Goal: Task Accomplishment & Management: Manage account settings

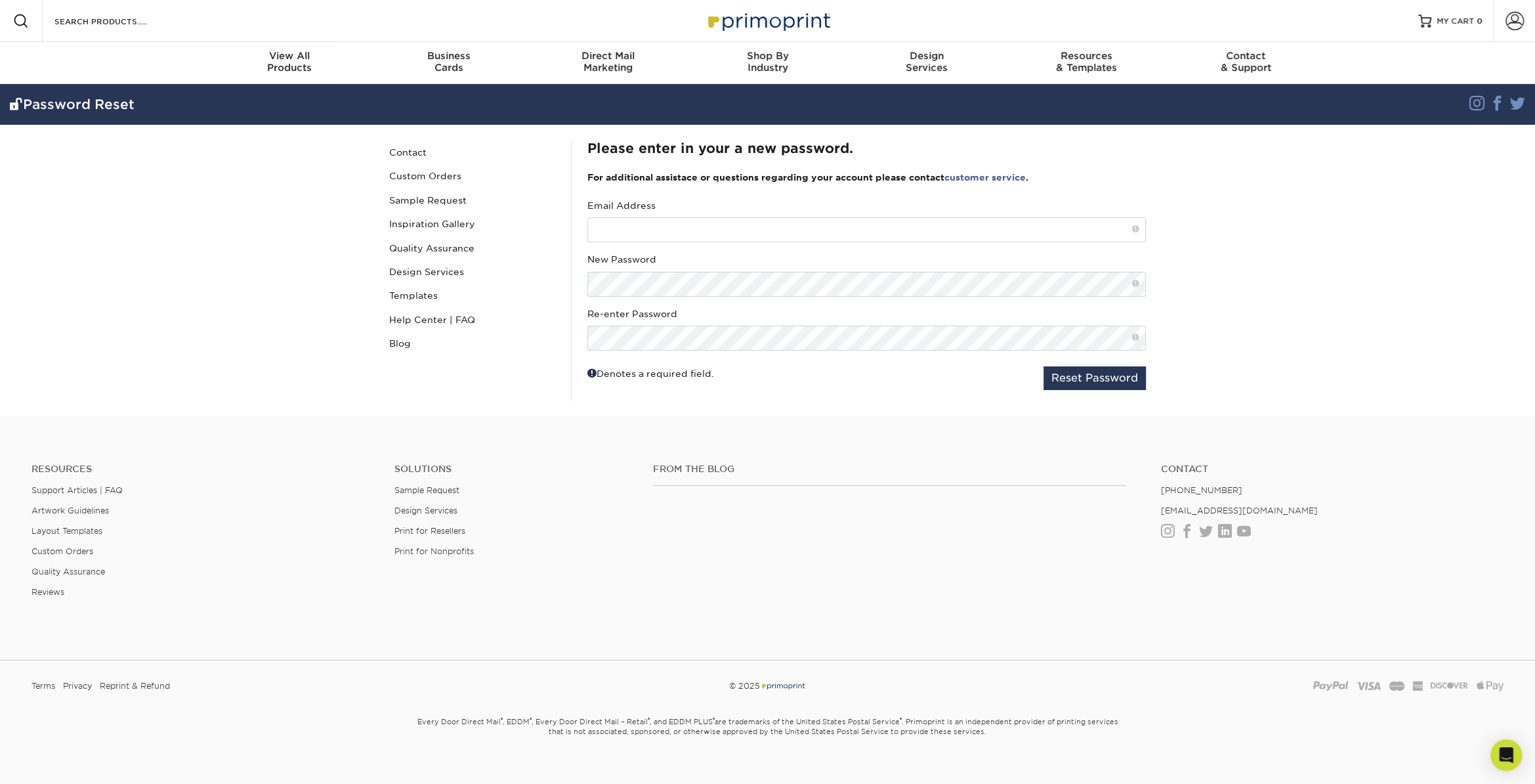
click at [623, 215] on div "Email Address" at bounding box center [866, 221] width 558 height 43
click at [623, 224] on input "text" at bounding box center [866, 229] width 558 height 25
type input "[EMAIL_ADDRESS][DOMAIN_NAME]"
click at [473, 284] on div "Password Reset Contact Custom Orders Sample Request Inspiration Gallery Quality…" at bounding box center [768, 271] width 787 height 292
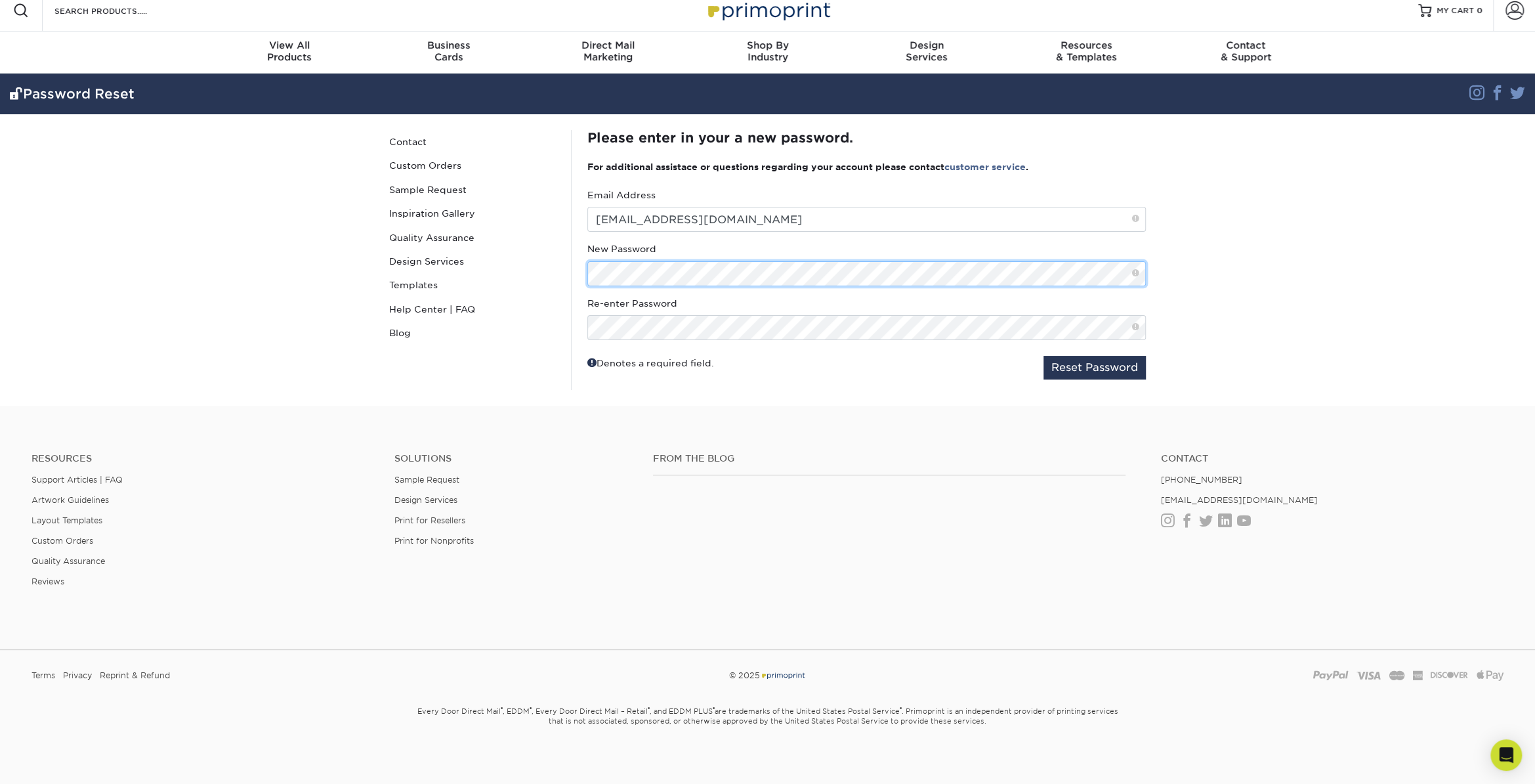
scroll to position [16, 0]
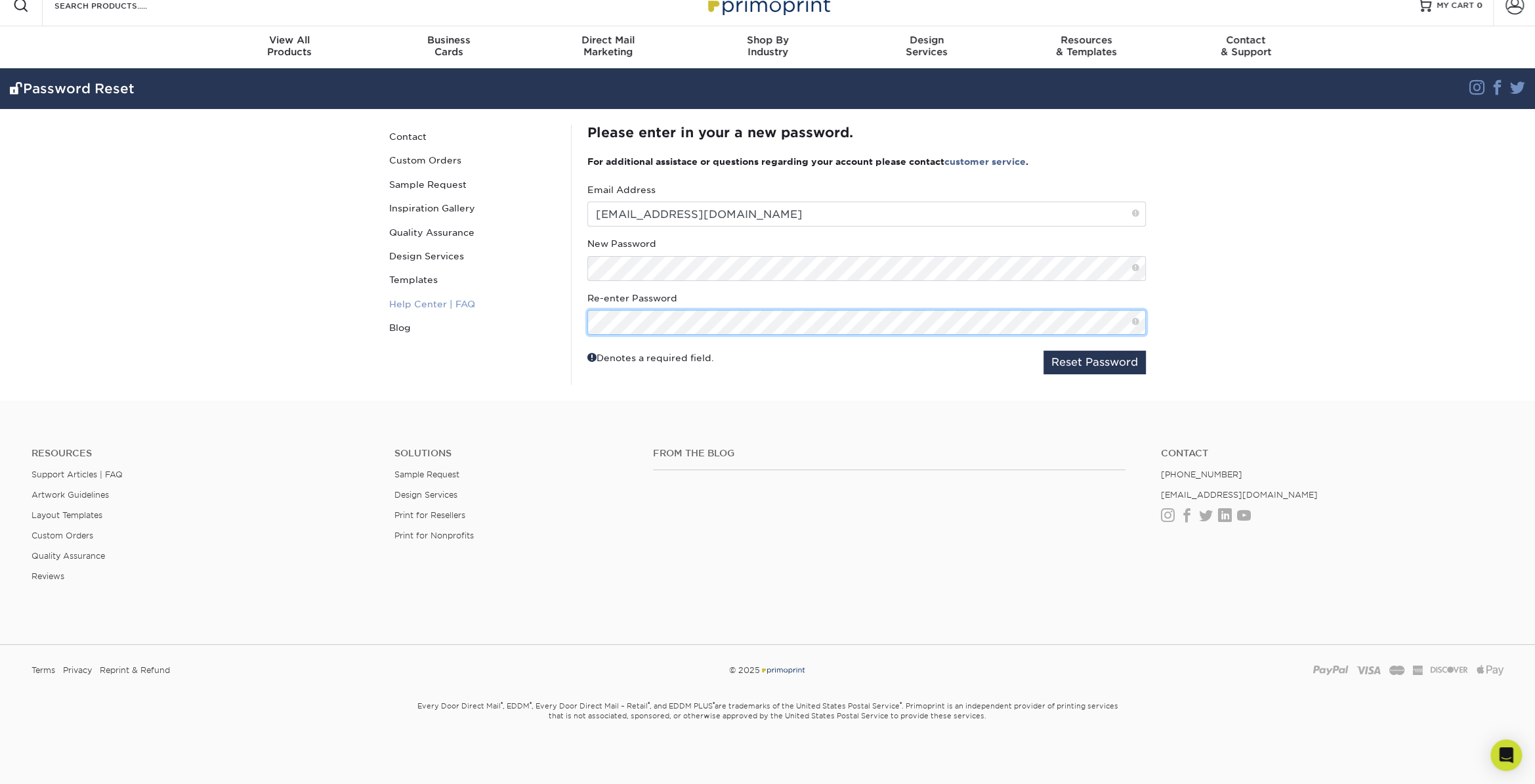
click at [464, 311] on div "Password Reset Contact Custom Orders Sample Request Inspiration Gallery Quality…" at bounding box center [768, 254] width 787 height 292
click at [1108, 366] on button "Reset Password" at bounding box center [1095, 362] width 102 height 23
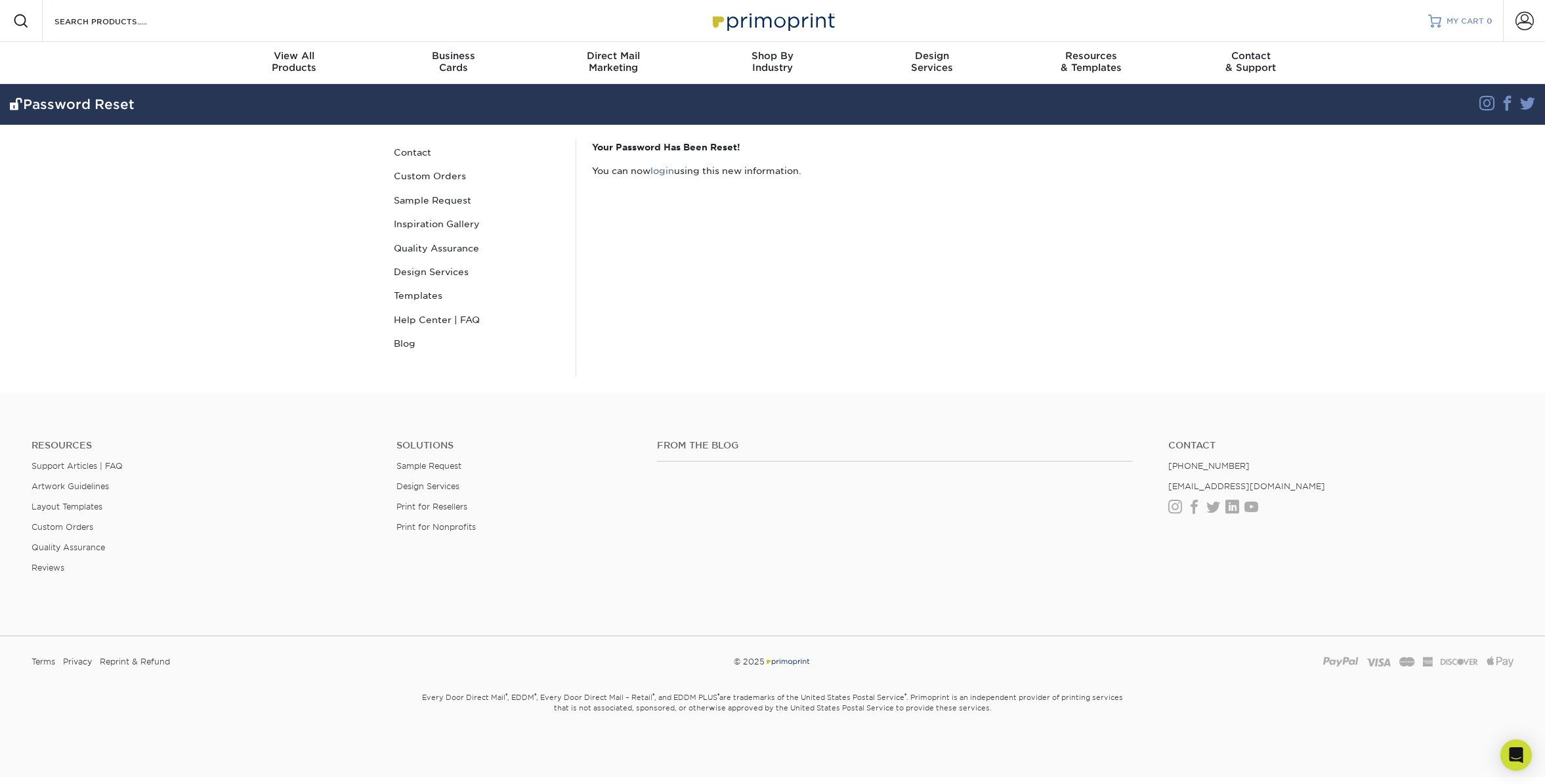
click at [1454, 21] on span "MY CART" at bounding box center [1465, 21] width 37 height 11
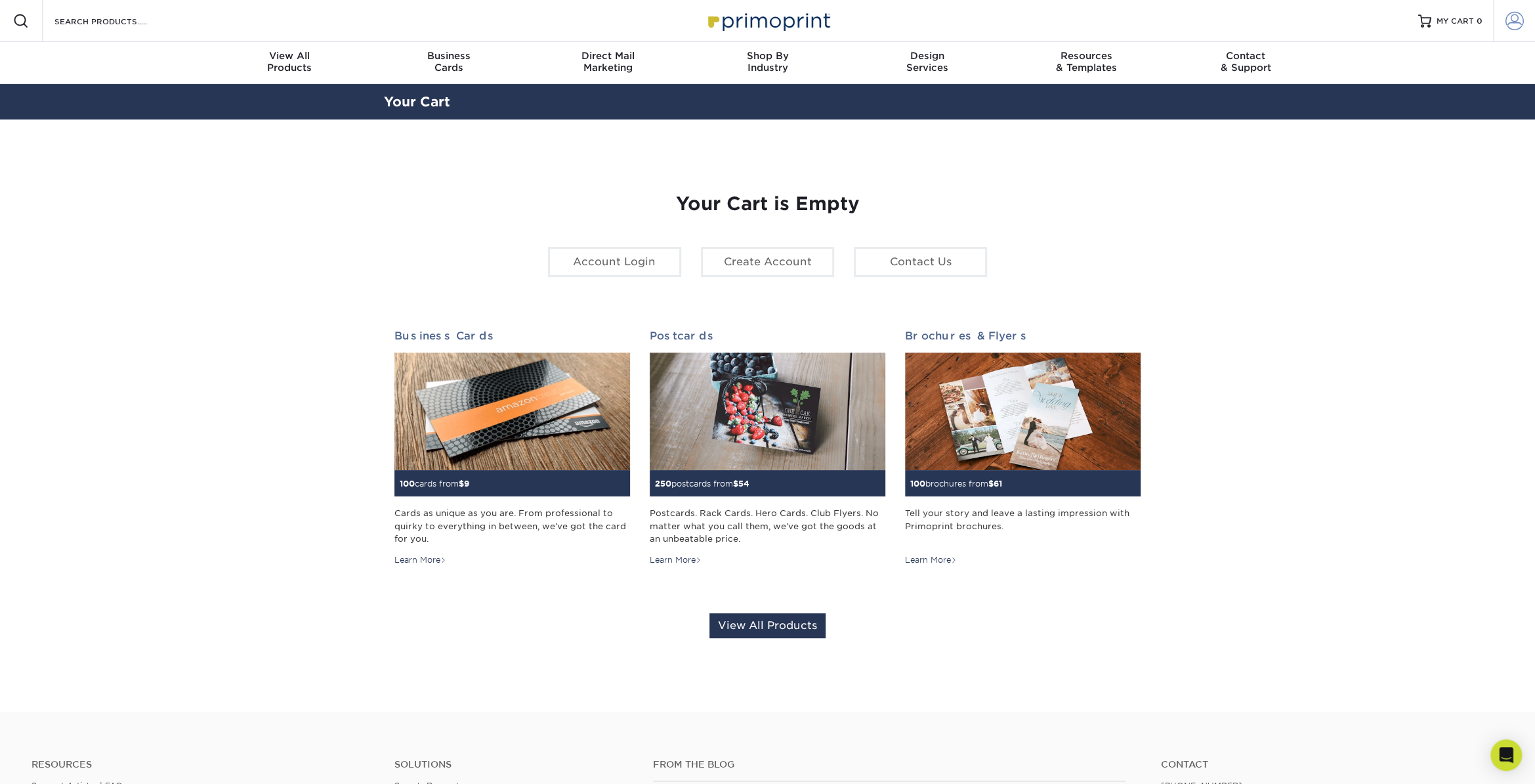
type input "[EMAIL_ADDRESS][DOMAIN_NAME]"
click at [1509, 22] on span at bounding box center [1514, 21] width 18 height 18
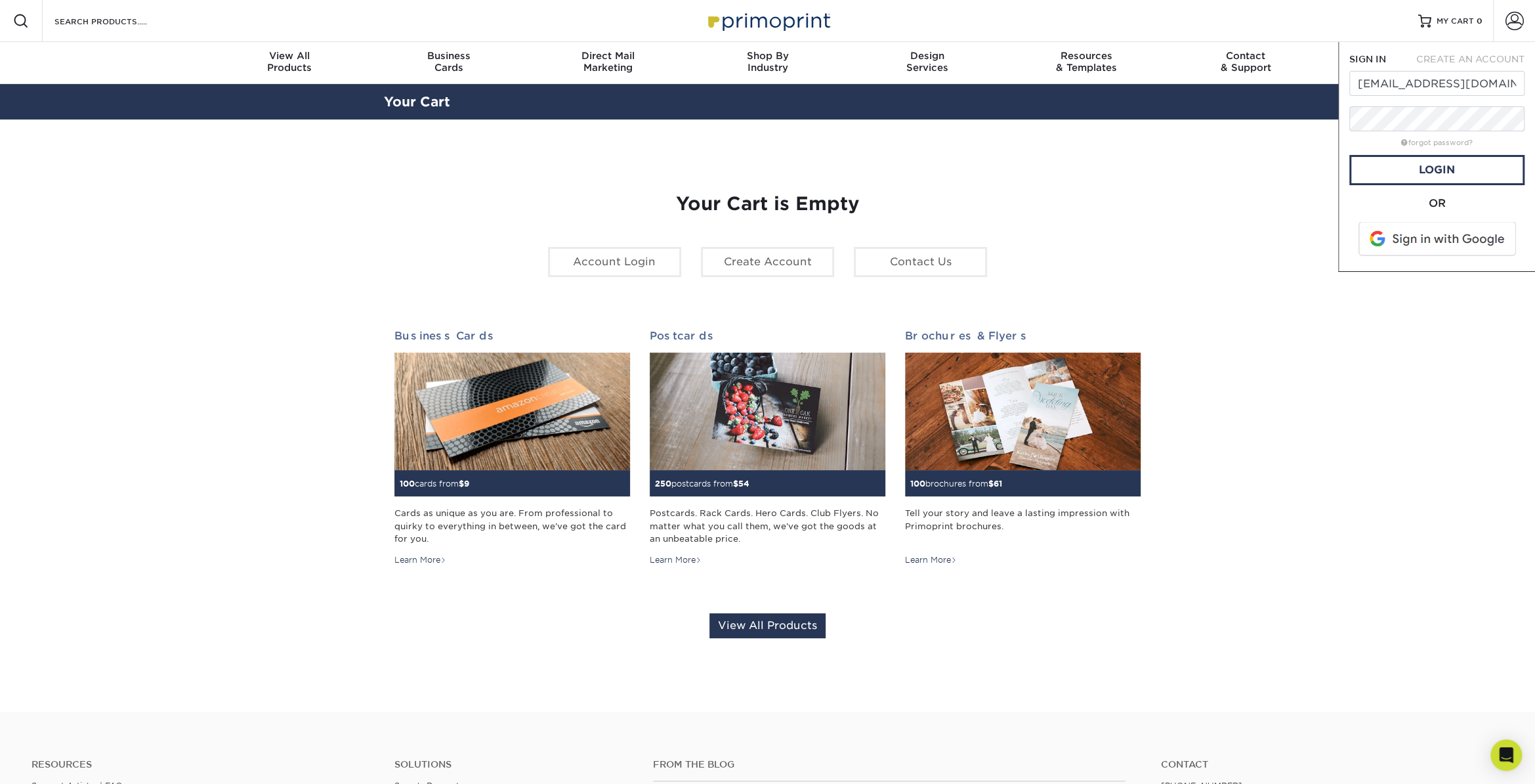
click at [1247, 12] on div "Resources Menu Search Products Account SIGN IN CREATE AN ACCOUNT [EMAIL_ADDRESS…" at bounding box center [768, 21] width 1535 height 42
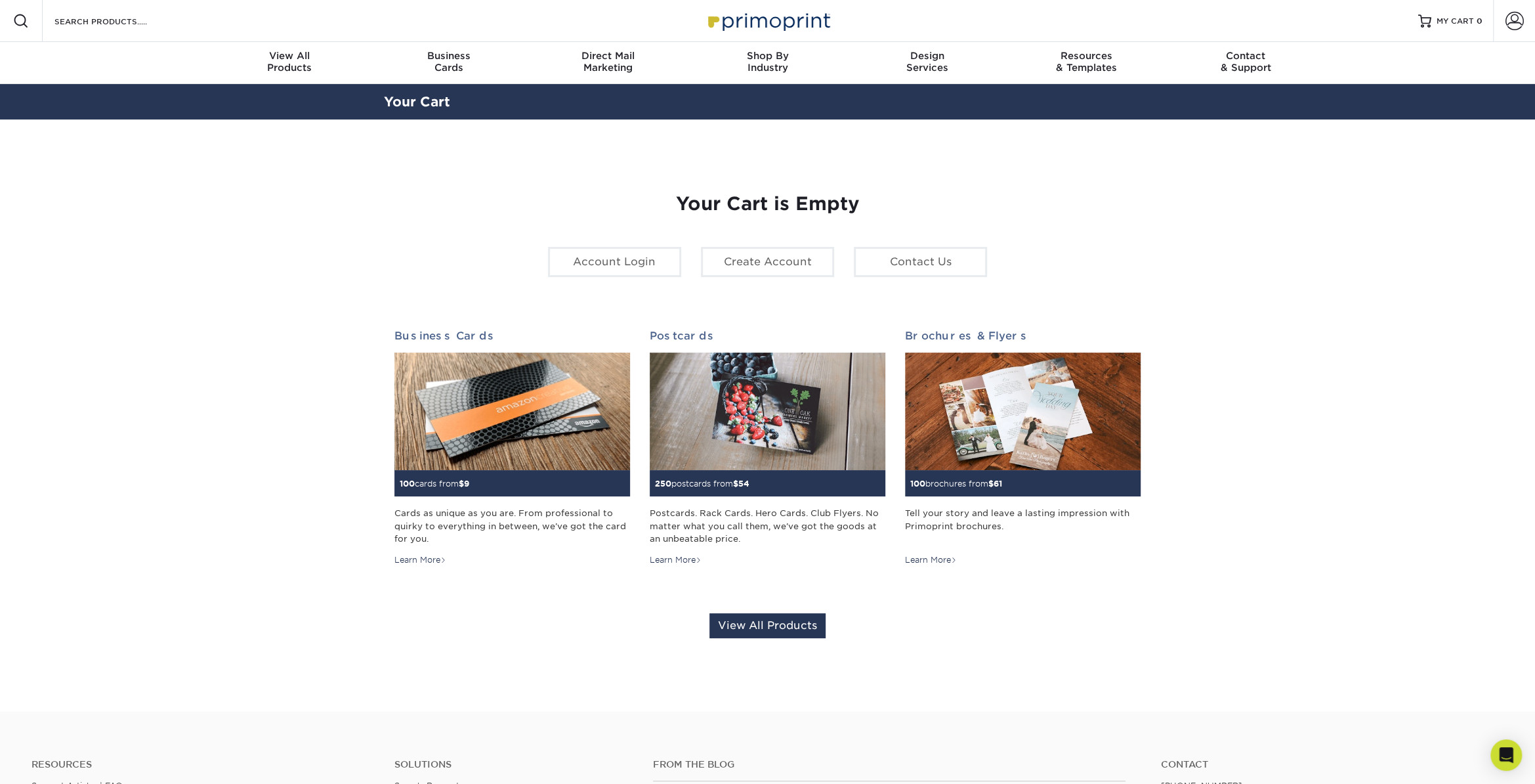
click at [1265, 338] on section "YOUR CART Empty Cart Your Cart is Empty Account Login Create Account Contact Us…" at bounding box center [768, 416] width 1535 height 592
